Goal: Register for event/course

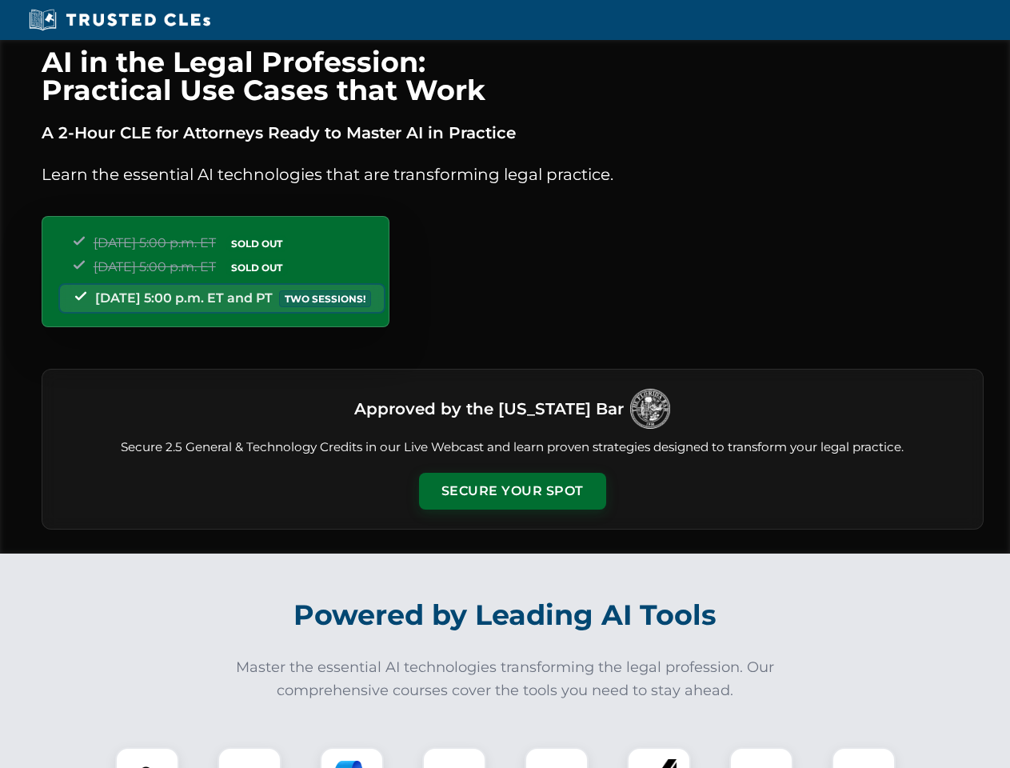
click at [512, 491] on button "Secure Your Spot" at bounding box center [512, 491] width 187 height 37
click at [147, 757] on img at bounding box center [147, 779] width 46 height 46
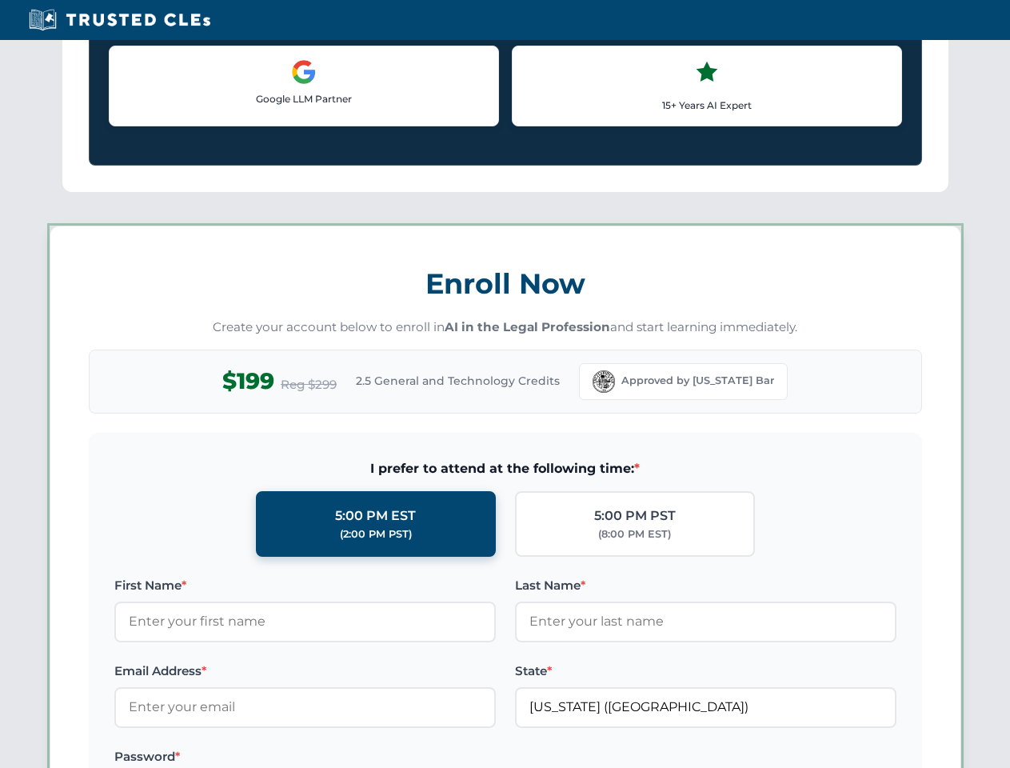
scroll to position [1387, 0]
